Goal: Communication & Community: Answer question/provide support

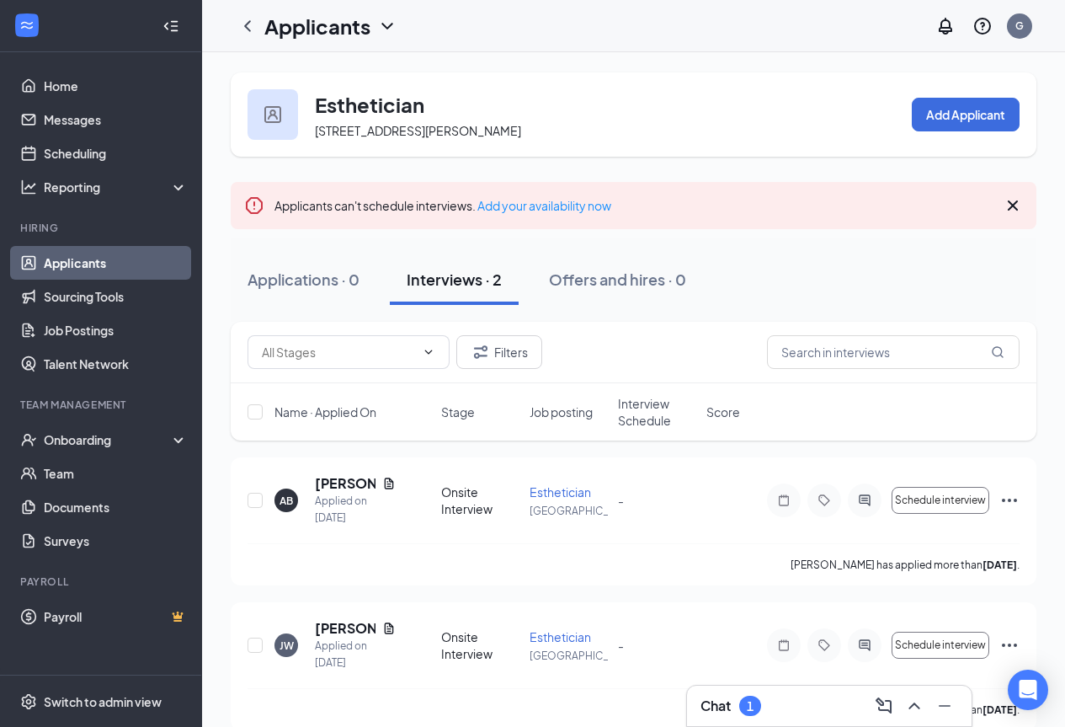
click at [758, 694] on div "Chat 1" at bounding box center [830, 705] width 258 height 27
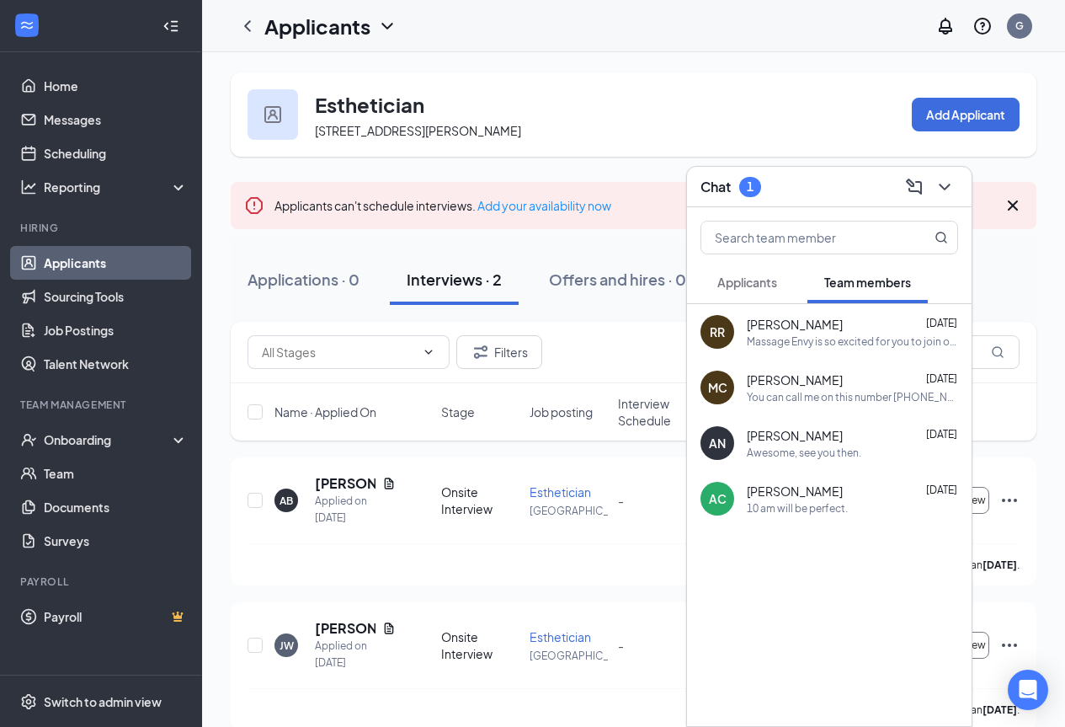
click at [781, 295] on button "Applicants" at bounding box center [747, 282] width 93 height 42
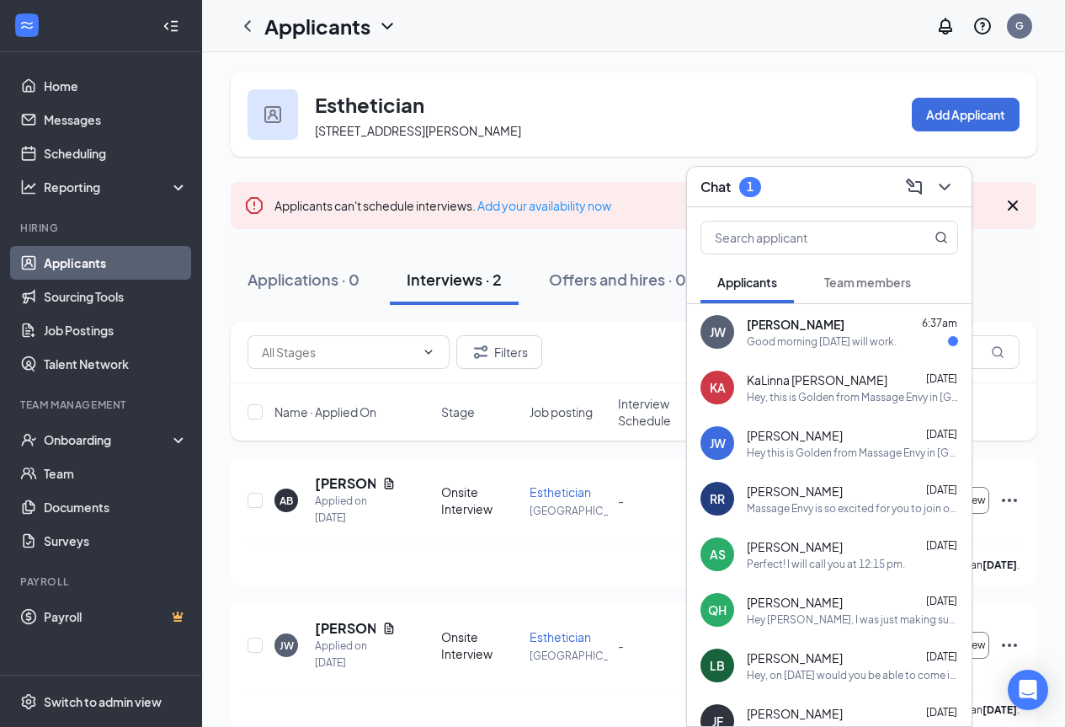
click at [842, 328] on div "[PERSON_NAME] 6:37am" at bounding box center [852, 324] width 211 height 17
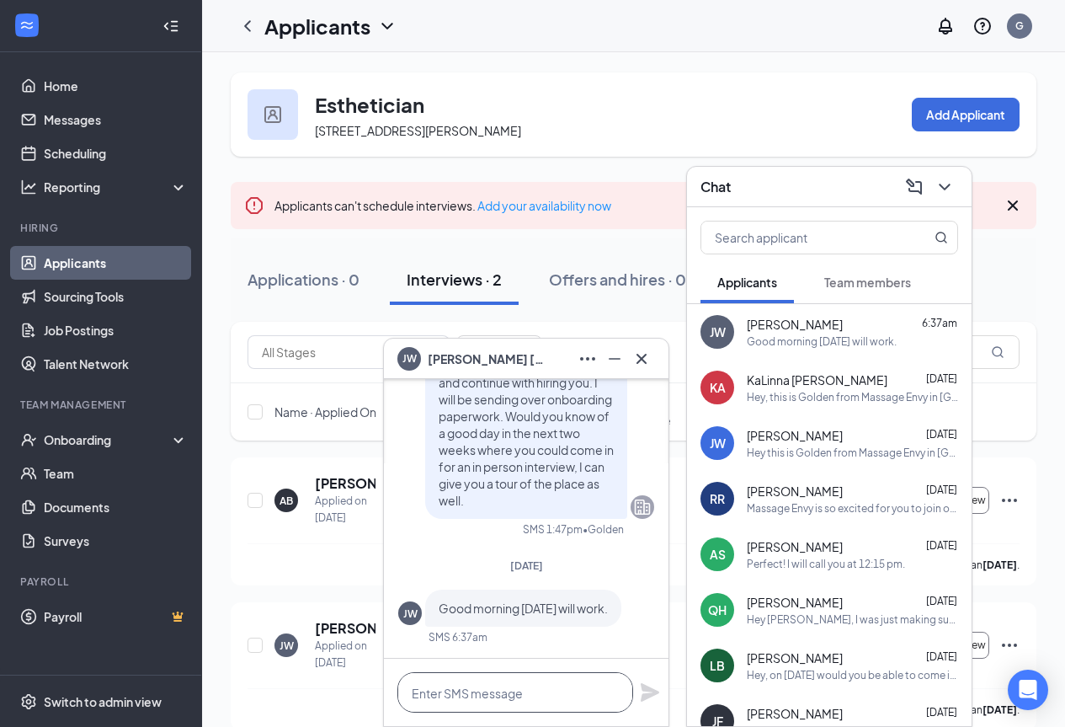
click at [473, 700] on textarea at bounding box center [515, 692] width 236 height 40
type textarea "p"
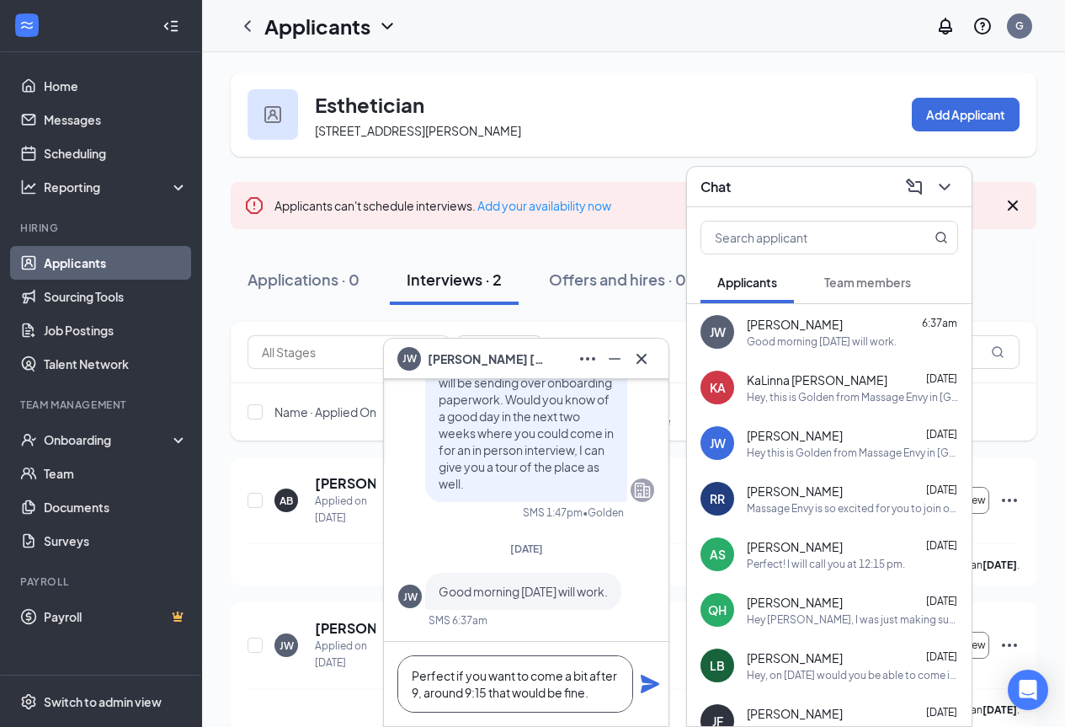
scroll to position [2, 0]
drag, startPoint x: 593, startPoint y: 694, endPoint x: 450, endPoint y: 706, distance: 143.6
click at [427, 712] on textarea "Perfect if you want to come a bit after 9, around 9:15 that would be fine." at bounding box center [515, 683] width 236 height 57
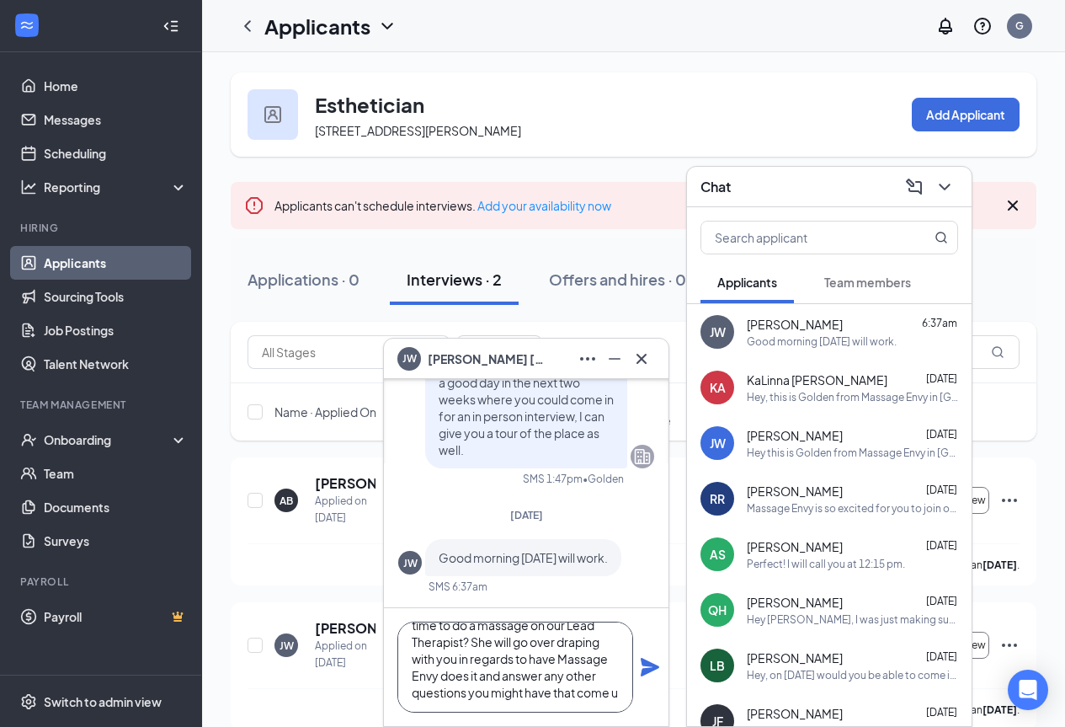
scroll to position [85, 0]
type textarea "Perfect if you want to come in at 9, that would be awesome. Also, would you mig…"
click at [646, 660] on icon "Plane" at bounding box center [650, 667] width 19 height 19
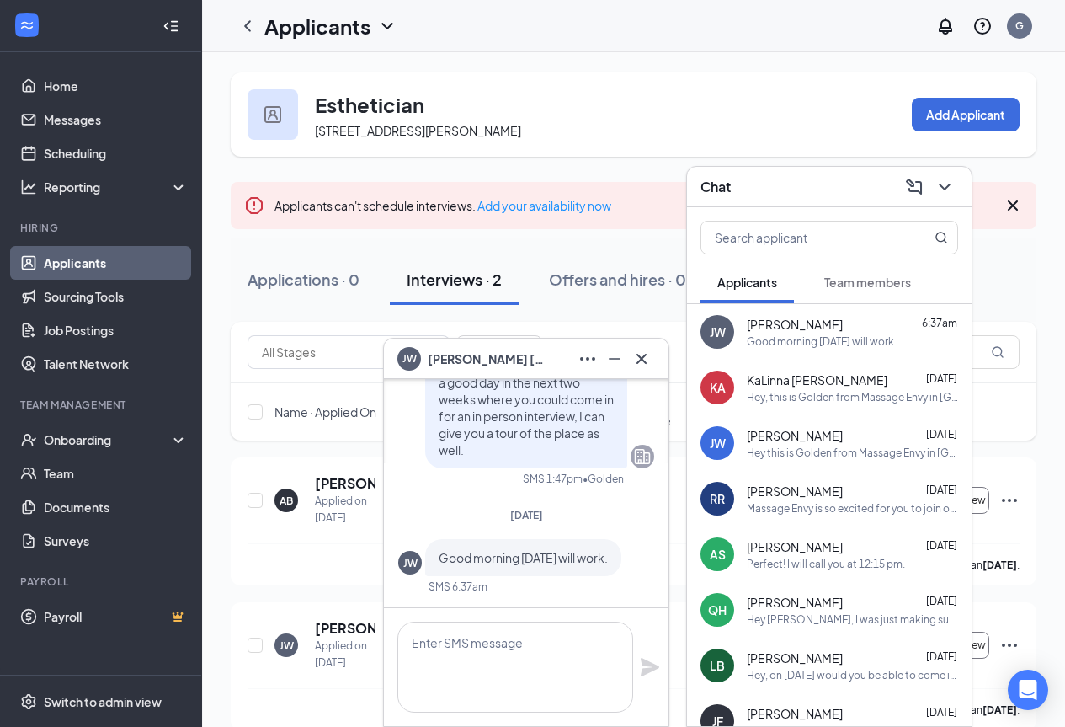
scroll to position [0, 0]
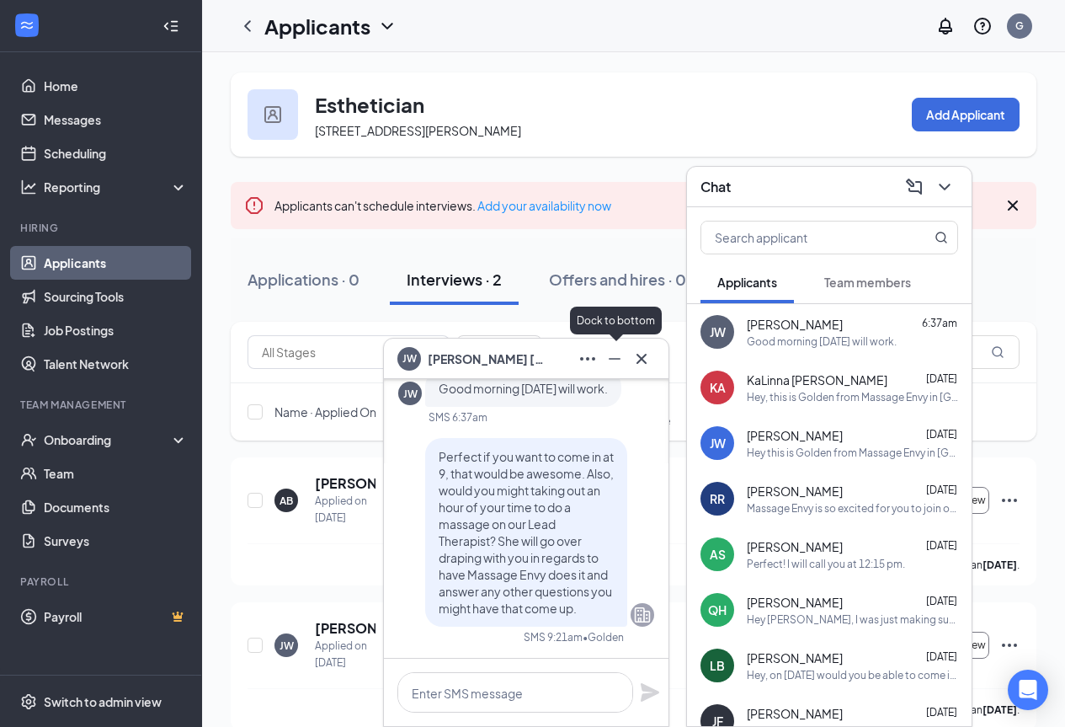
click at [620, 351] on icon "Minimize" at bounding box center [615, 359] width 20 height 20
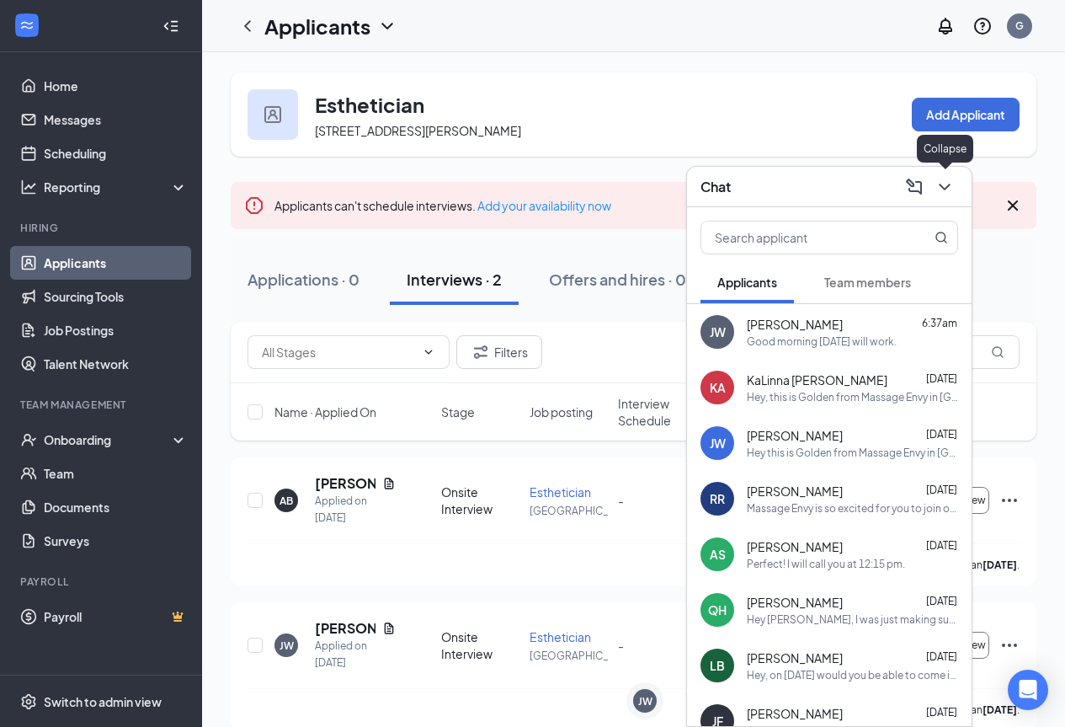
click at [950, 184] on icon "ChevronDown" at bounding box center [944, 187] width 11 height 7
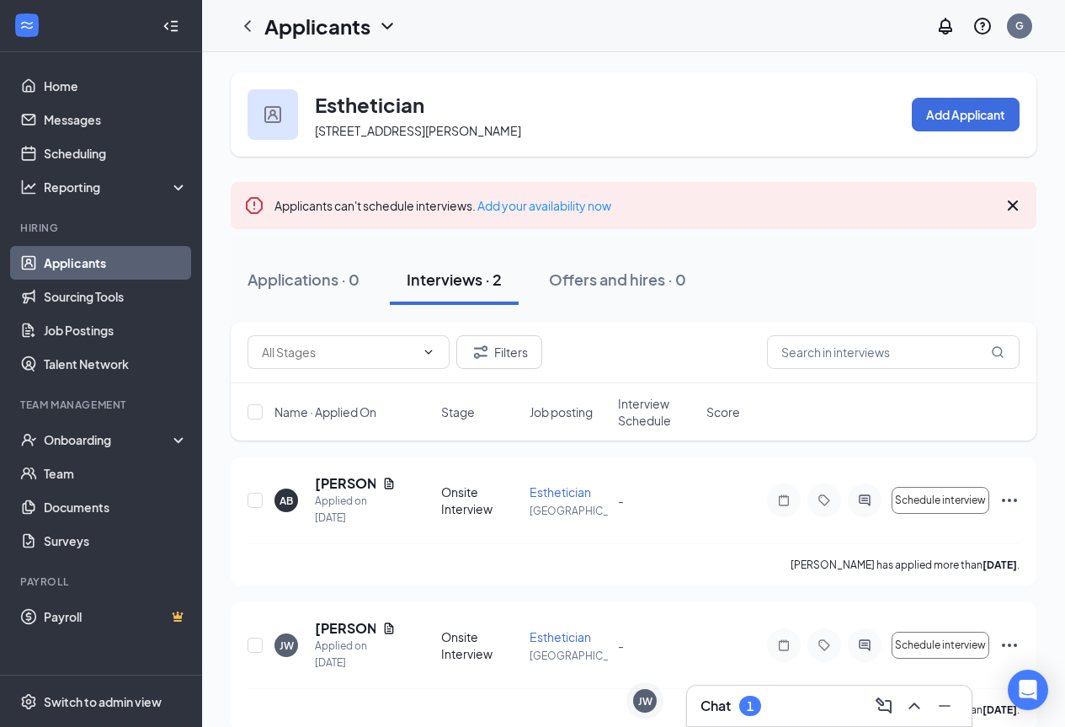
click at [798, 702] on div "Chat 1" at bounding box center [830, 705] width 258 height 27
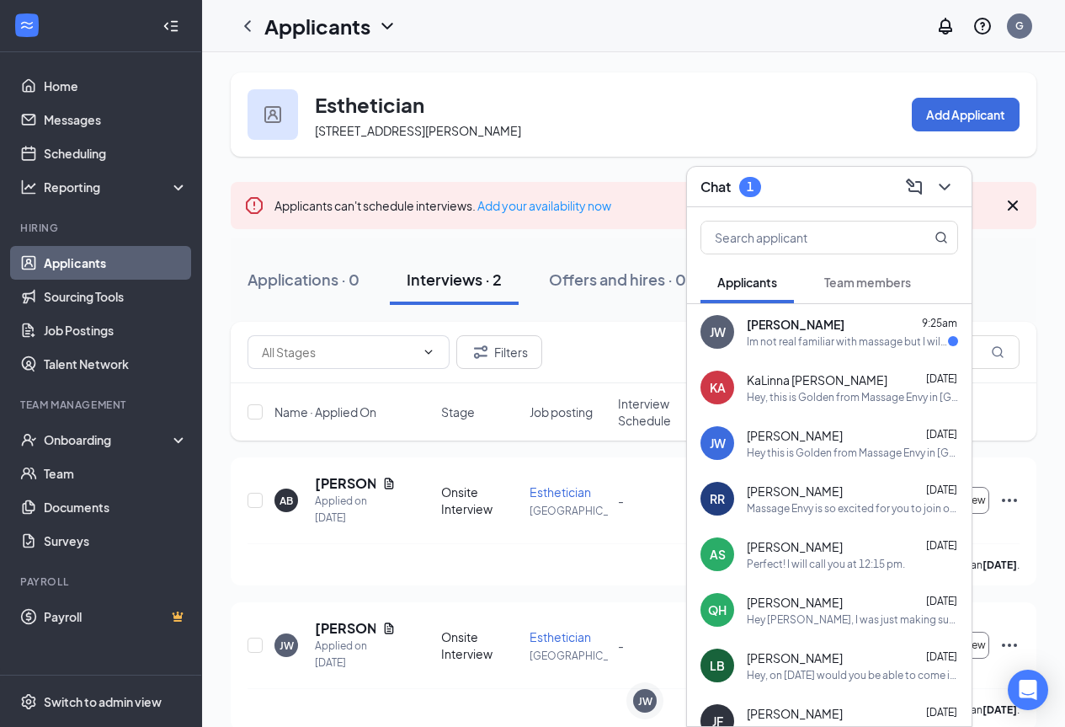
click at [860, 334] on div "Im not real familiar with massage but I will do my best" at bounding box center [847, 341] width 201 height 14
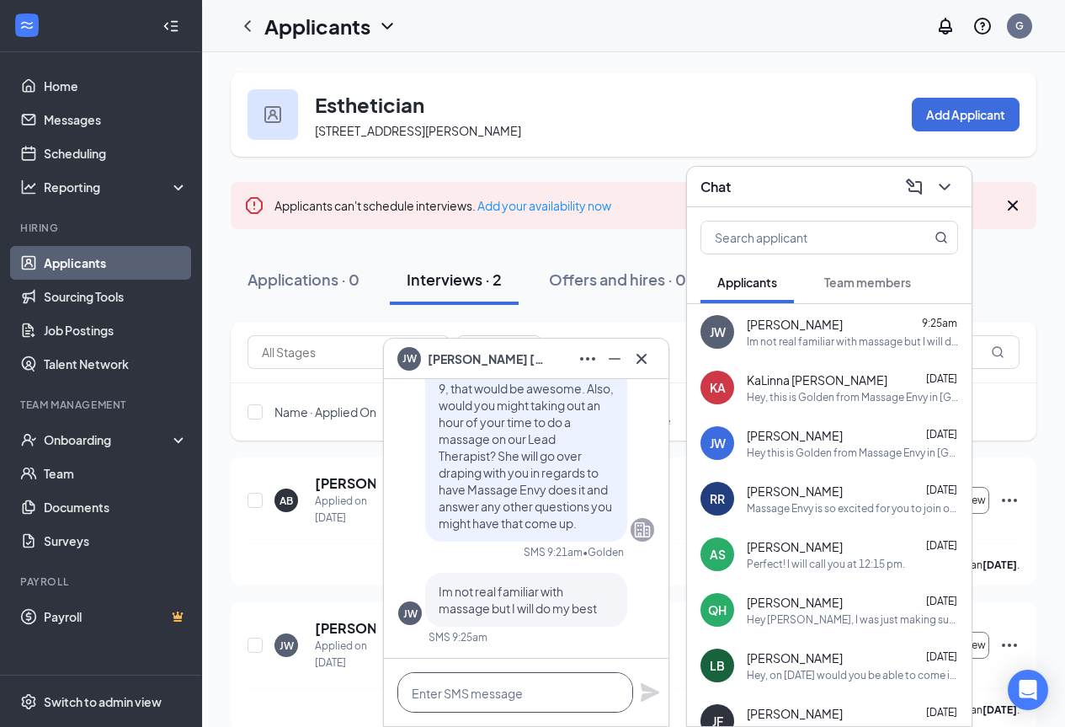
click at [476, 706] on textarea at bounding box center [515, 692] width 236 height 40
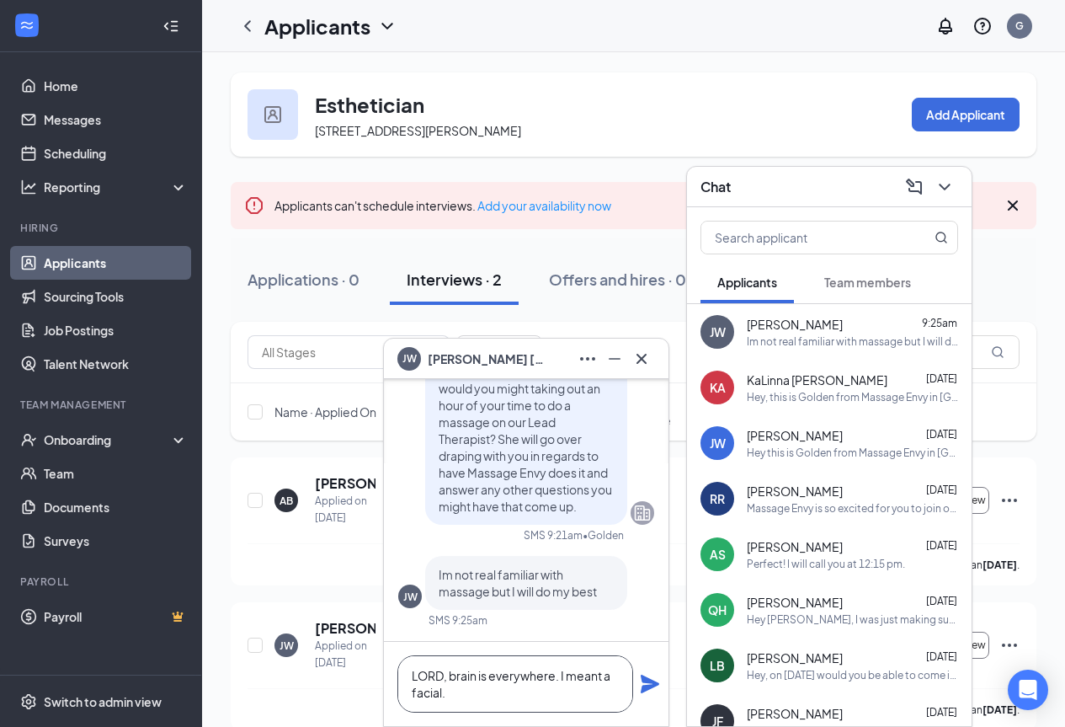
type textarea "LORD, brain is everywhere. I meant a facial."
click at [651, 685] on icon "Plane" at bounding box center [650, 683] width 19 height 19
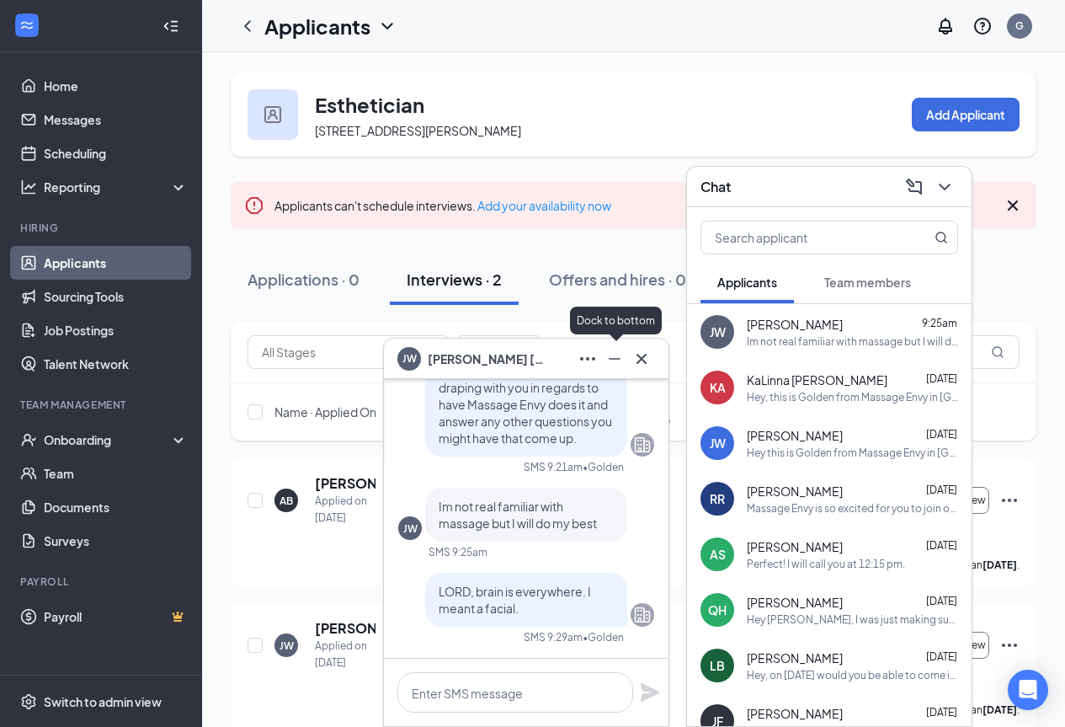
click at [613, 355] on icon "Minimize" at bounding box center [615, 359] width 20 height 20
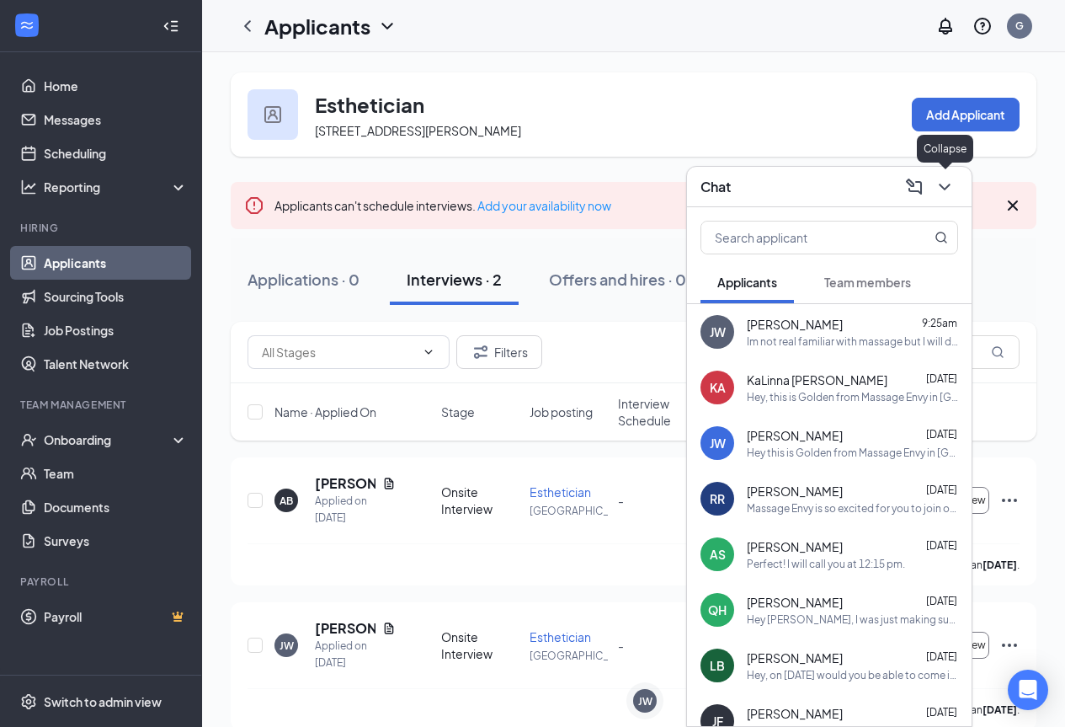
click at [944, 181] on icon "ChevronDown" at bounding box center [945, 187] width 20 height 20
